Goal: Task Accomplishment & Management: Manage account settings

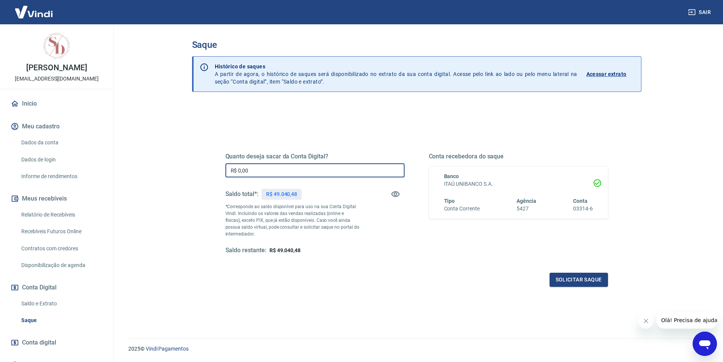
click at [260, 170] on input "R$ 0,00" at bounding box center [314, 170] width 179 height 14
type input "R$ 4.940,48"
click at [585, 275] on button "Solicitar saque" at bounding box center [579, 280] width 58 height 14
click at [582, 277] on button "Solicitar saque" at bounding box center [579, 280] width 58 height 14
click at [591, 279] on button "Solicitar saque" at bounding box center [579, 280] width 58 height 14
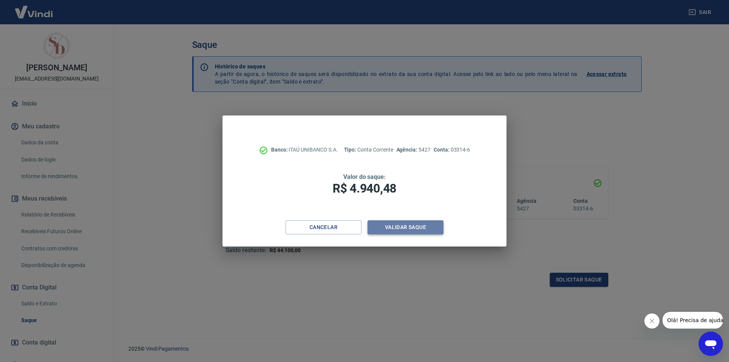
click at [400, 227] on button "Validar saque" at bounding box center [405, 227] width 76 height 14
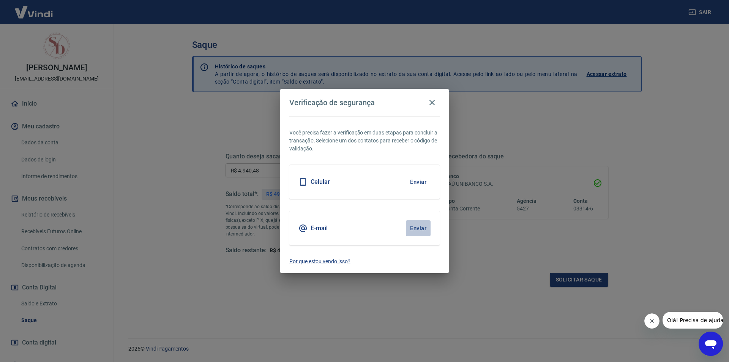
click at [413, 230] on button "Enviar" at bounding box center [418, 228] width 25 height 16
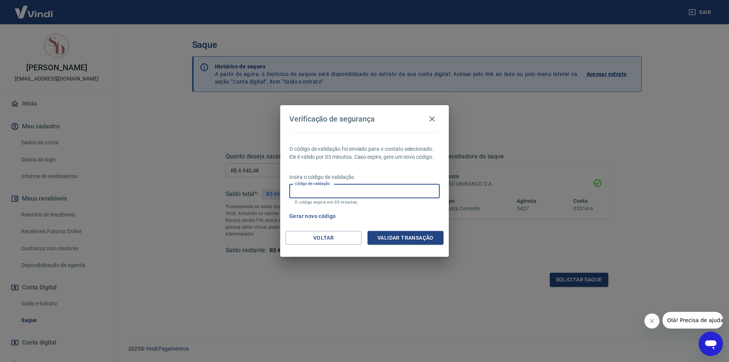
click at [330, 190] on input "Código de validação" at bounding box center [364, 191] width 150 height 14
type input "486948"
click at [401, 240] on button "Validar transação" at bounding box center [405, 238] width 76 height 14
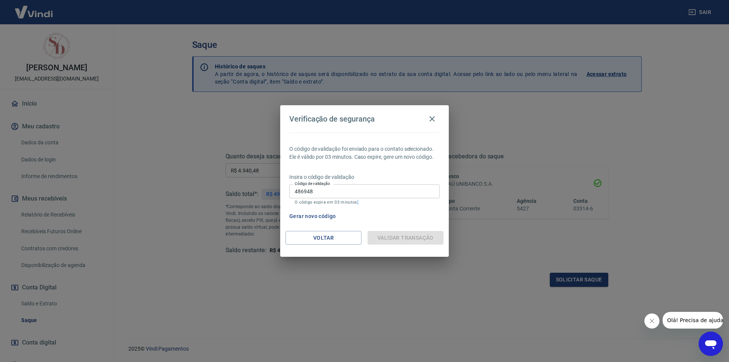
click at [401, 240] on div "Validar transação" at bounding box center [405, 238] width 76 height 14
